Goal: Entertainment & Leisure: Consume media (video, audio)

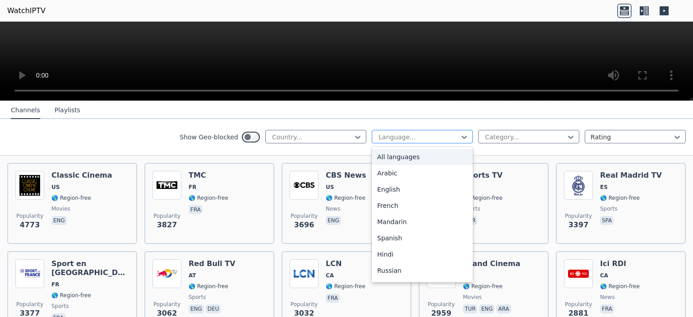
click at [399, 139] on div at bounding box center [419, 137] width 82 height 9
click at [404, 191] on div "English" at bounding box center [422, 189] width 101 height 16
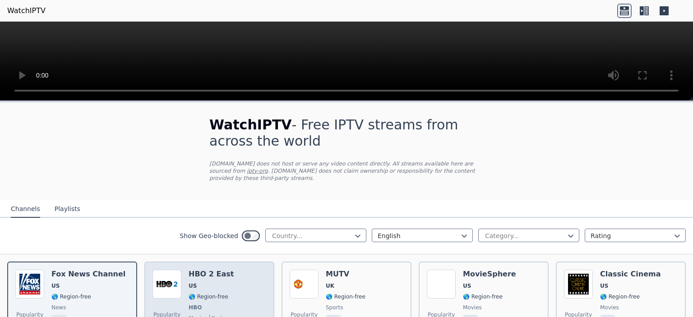
click at [184, 270] on div "Popularity 9219 HBO 2 East US 🌎 Region-free HBO movies series eng spa" at bounding box center [210, 303] width 114 height 67
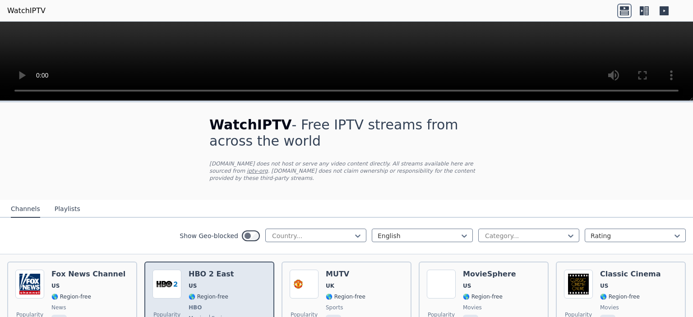
click at [232, 285] on div "Popularity 9219 HBO 2 East US 🌎 Region-free HBO movies series eng spa" at bounding box center [210, 303] width 114 height 67
click at [201, 282] on div "HBO 2 East US 🌎 Region-free HBO movies series eng spa" at bounding box center [211, 303] width 45 height 67
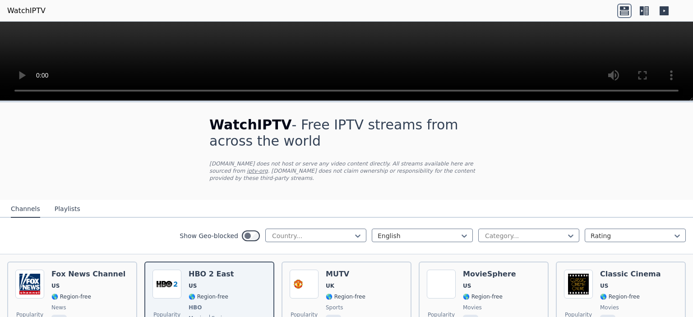
click at [58, 201] on button "Playlists" at bounding box center [68, 209] width 26 height 17
